Goal: Transaction & Acquisition: Obtain resource

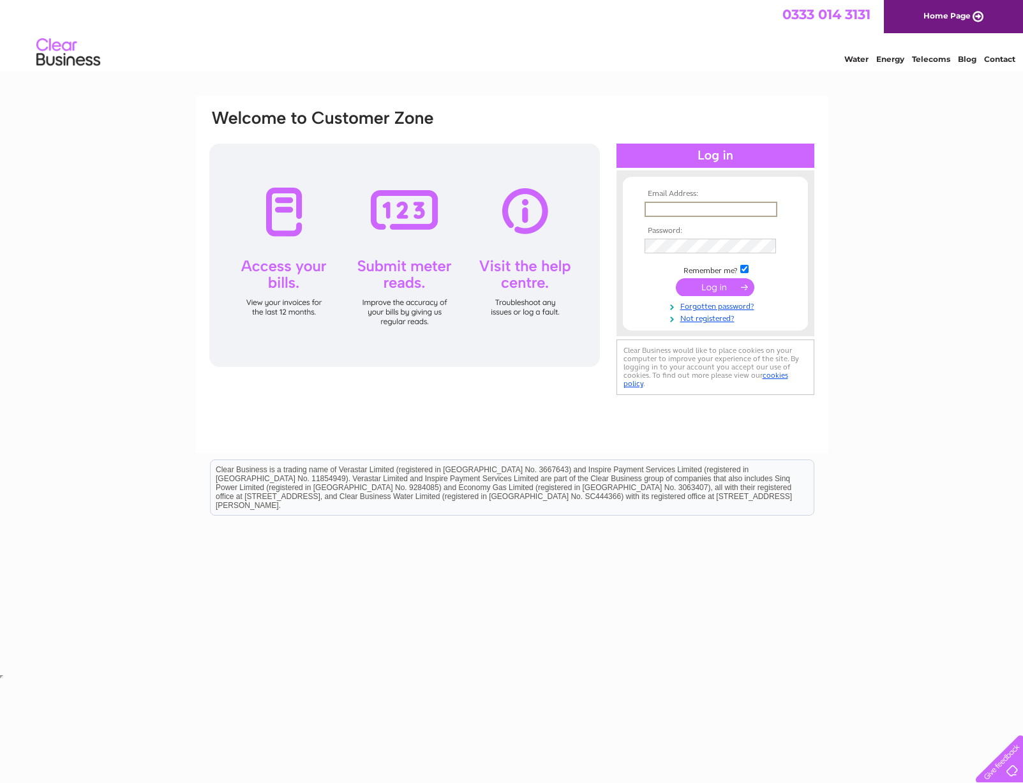
click at [724, 215] on input "text" at bounding box center [710, 209] width 133 height 15
type input "dpatcv3@gmail.com"
click at [715, 286] on input "submit" at bounding box center [715, 287] width 78 height 18
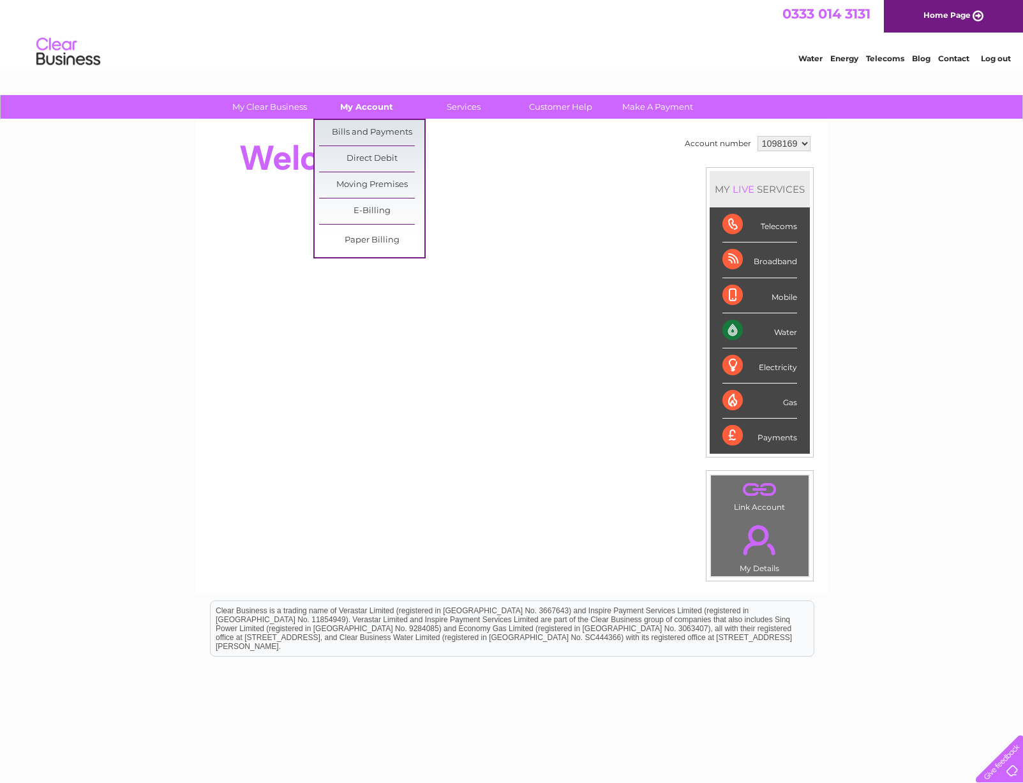
scroll to position [4, 0]
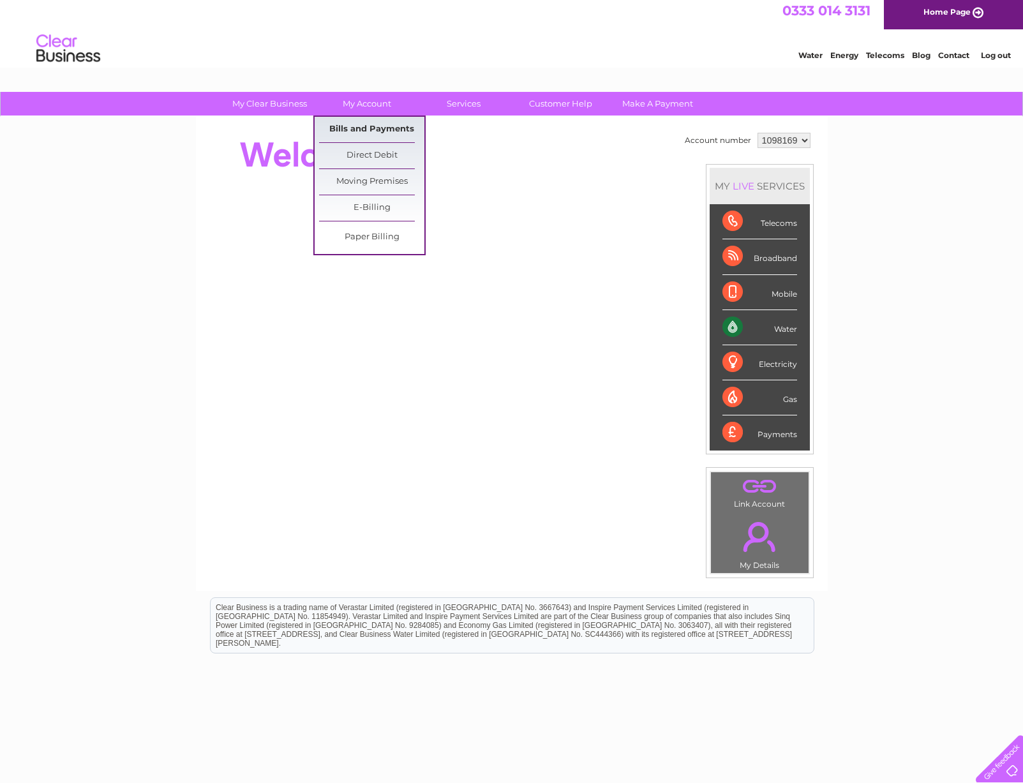
click at [366, 124] on link "Bills and Payments" at bounding box center [371, 130] width 105 height 26
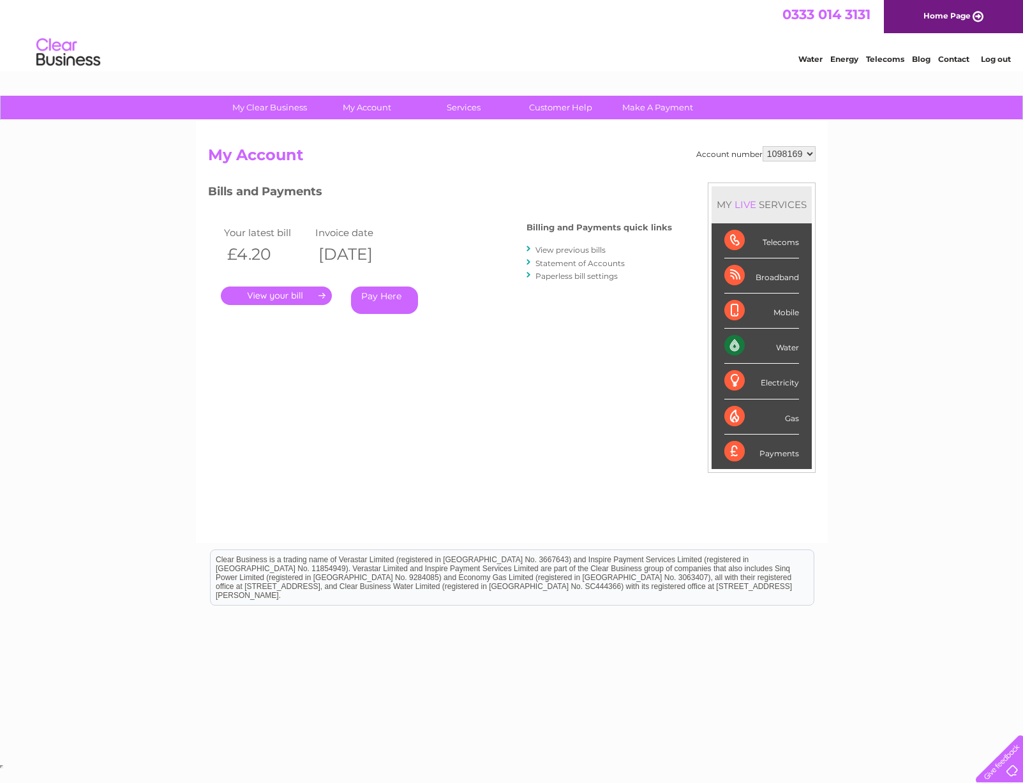
scroll to position [0, 1]
click at [263, 296] on link "." at bounding box center [276, 295] width 111 height 19
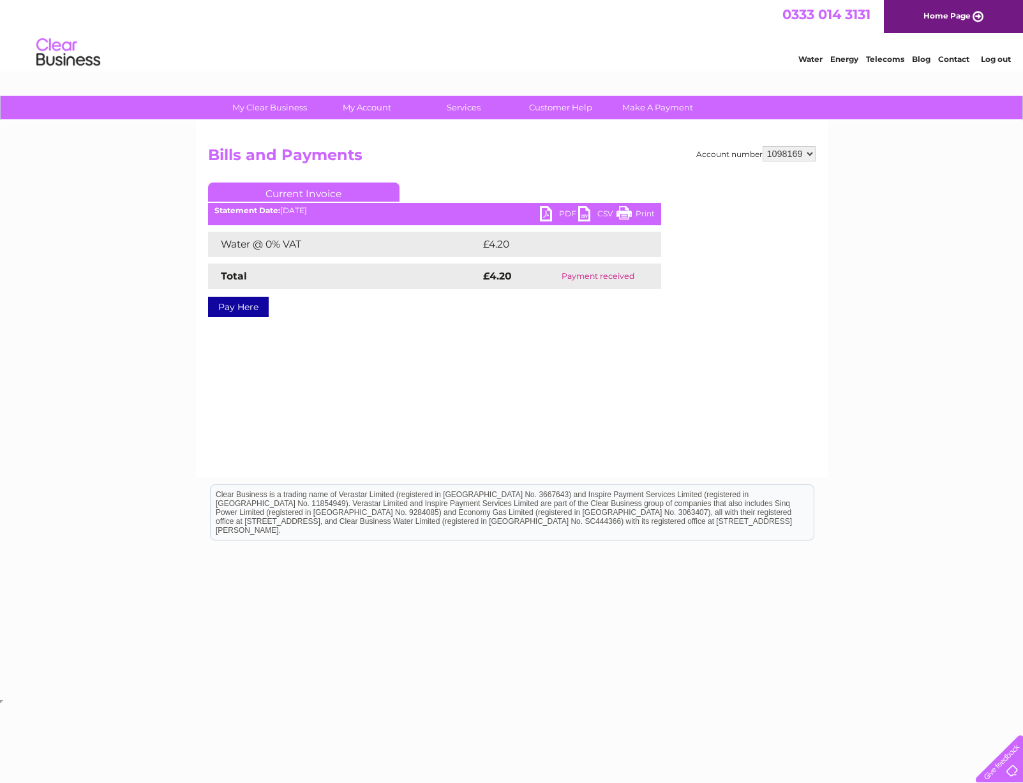
click at [549, 214] on link "PDF" at bounding box center [559, 215] width 38 height 19
click at [995, 59] on link "Log out" at bounding box center [996, 59] width 30 height 10
